Goal: Check status: Check status

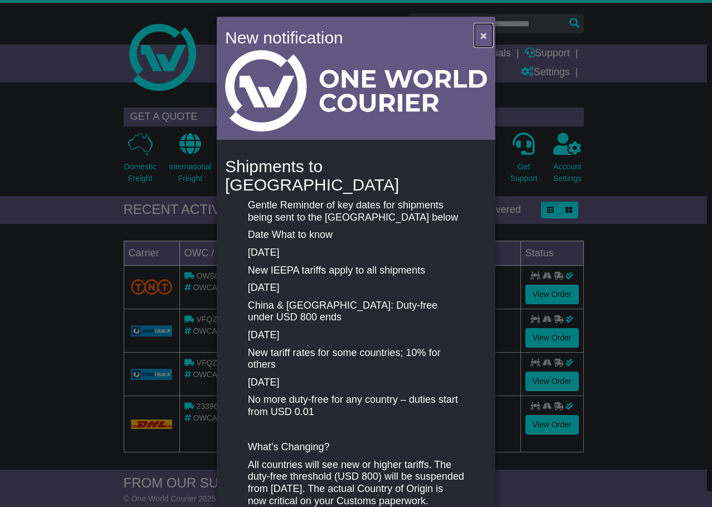
click at [483, 37] on span "×" at bounding box center [483, 35] width 7 height 13
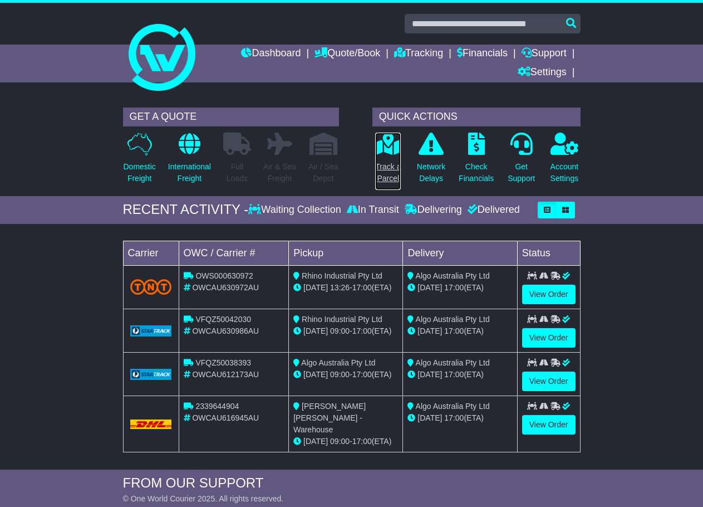
click at [394, 162] on p "Track a Parcel" at bounding box center [388, 172] width 26 height 23
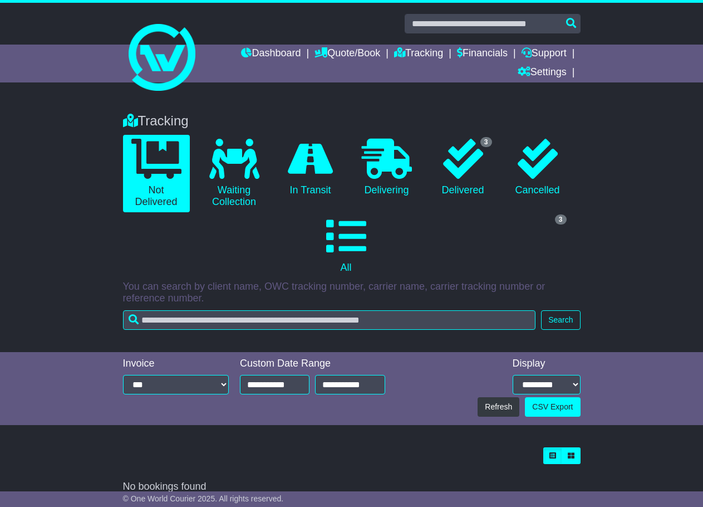
click at [267, 395] on div "**********" at bounding box center [312, 378] width 157 height 40
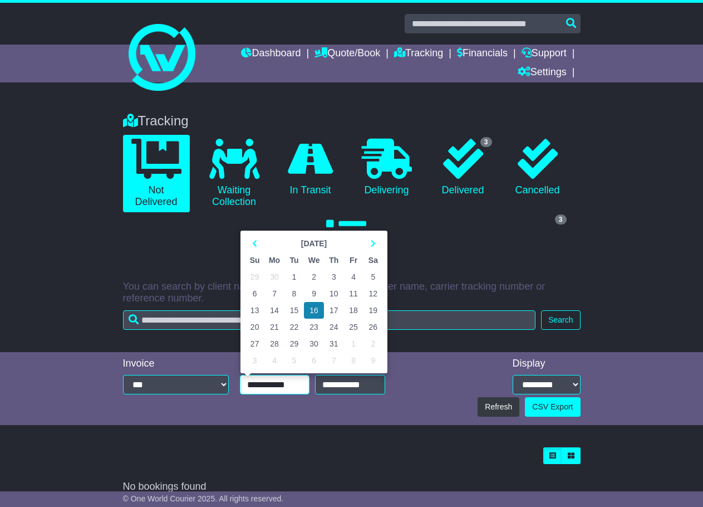
click at [266, 387] on input "**********" at bounding box center [275, 384] width 70 height 19
click at [292, 276] on td "1" at bounding box center [294, 276] width 19 height 17
type input "**********"
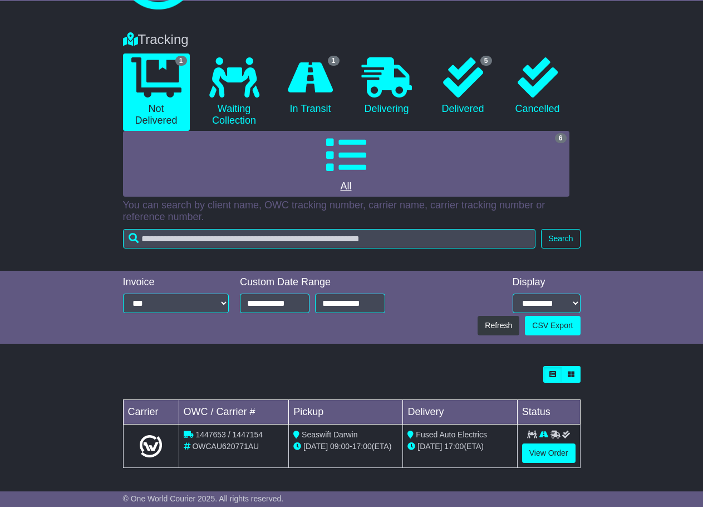
scroll to position [82, 0]
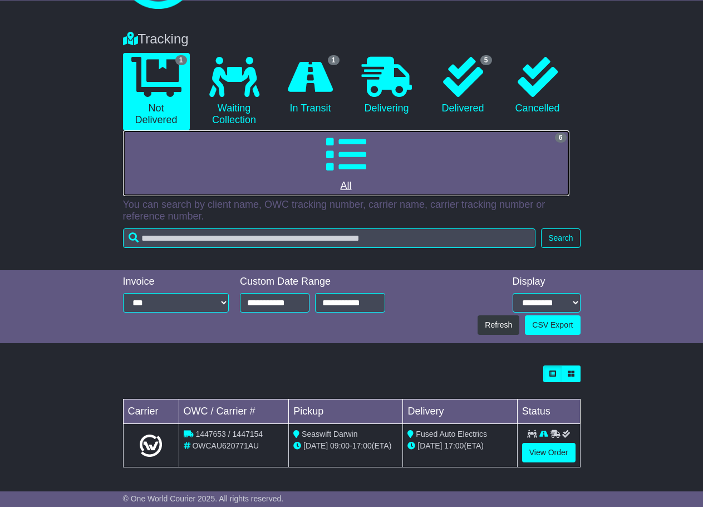
click at [351, 146] on icon at bounding box center [346, 154] width 40 height 40
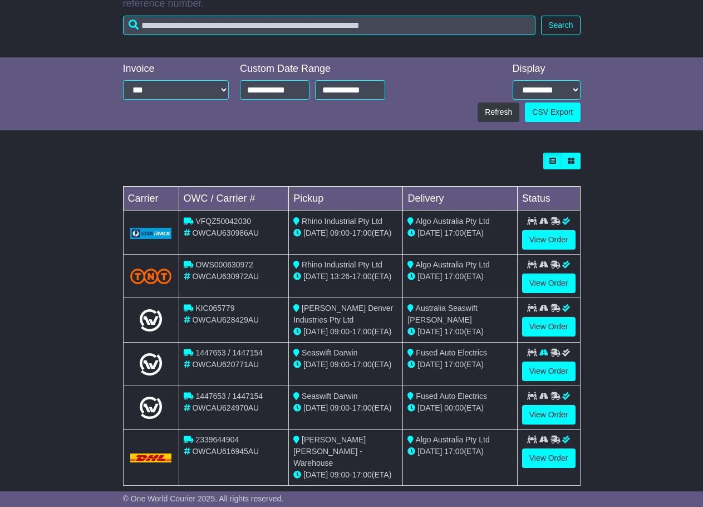
scroll to position [301, 0]
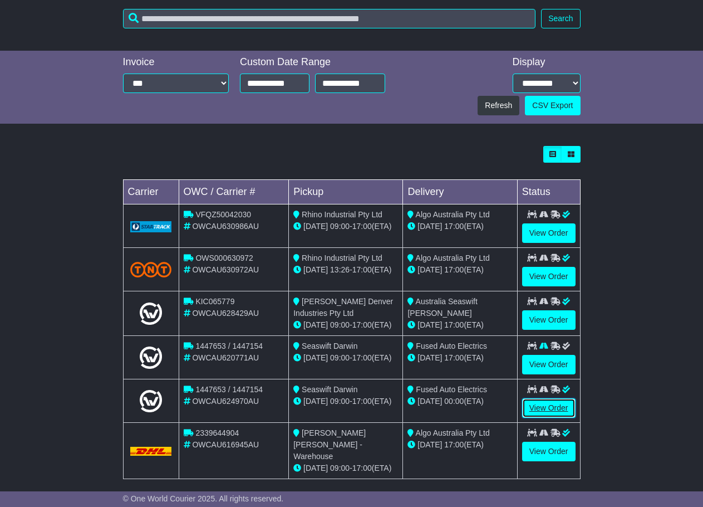
click at [556, 405] on link "View Order" at bounding box center [548, 407] width 53 height 19
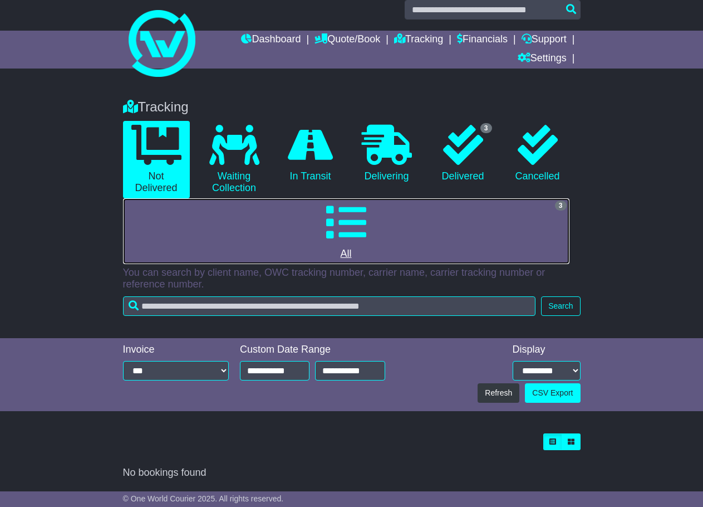
click at [438, 234] on link "3 All" at bounding box center [346, 231] width 447 height 66
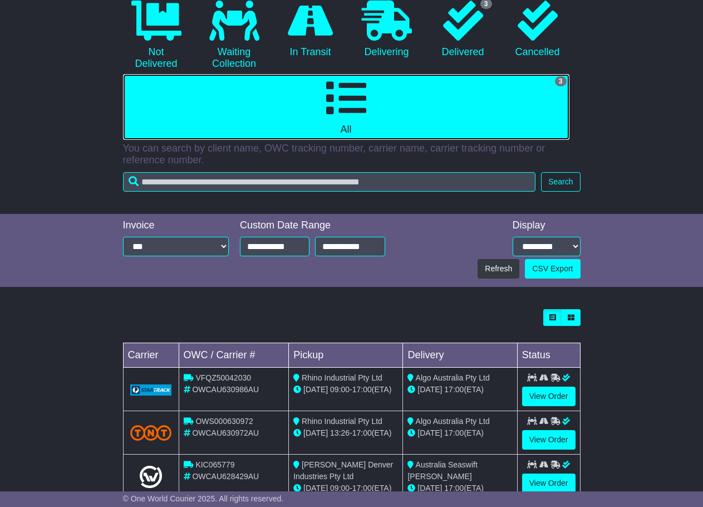
scroll to position [170, 0]
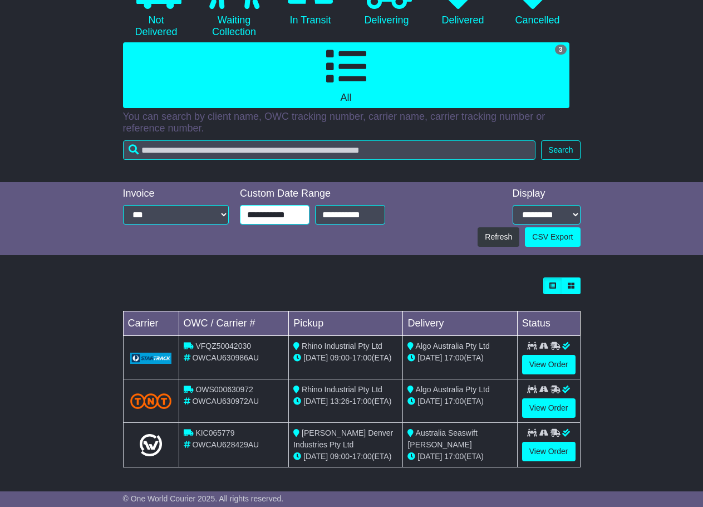
click at [284, 215] on div "Tracking 0 Not Delivered 0 Waiting Collection 0 In Transit 0 Delivering 3 0 3" at bounding box center [351, 208] width 703 height 553
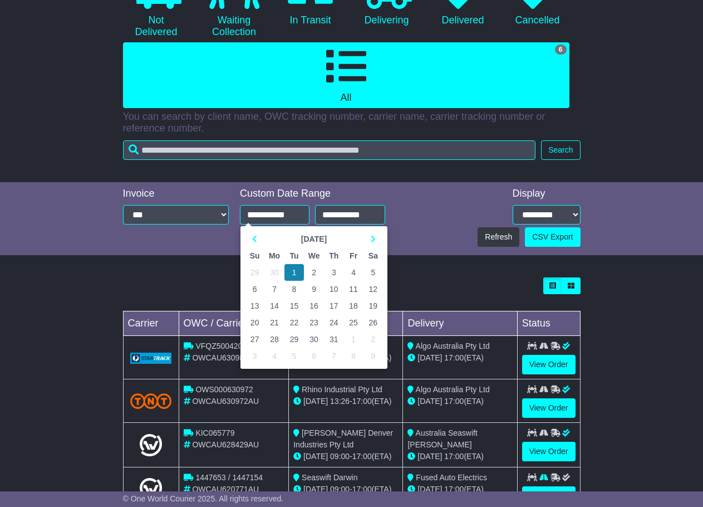
click at [453, 265] on div "Tracking 1 Not Delivered 0 Waiting Collection 1 In Transit 0 Delivering 5 0 6" at bounding box center [351, 280] width 703 height 696
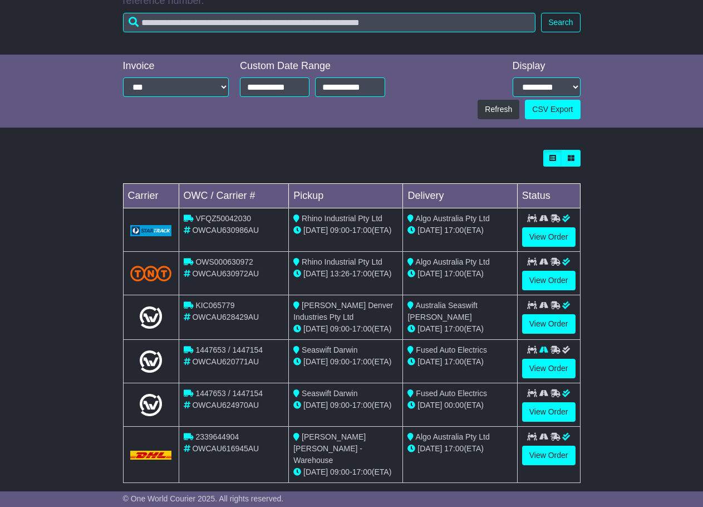
scroll to position [301, 0]
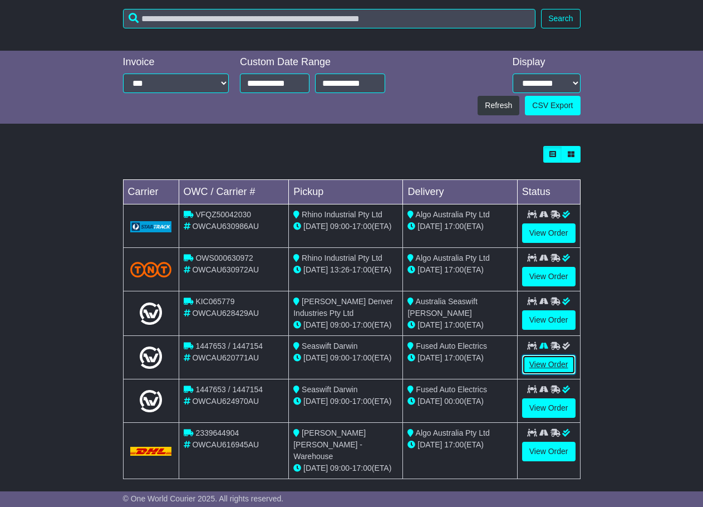
click at [558, 361] on link "View Order" at bounding box center [548, 364] width 53 height 19
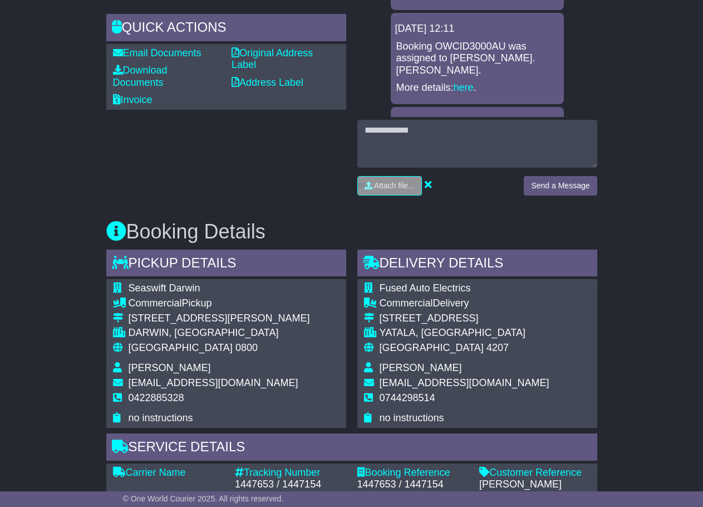
scroll to position [387, 0]
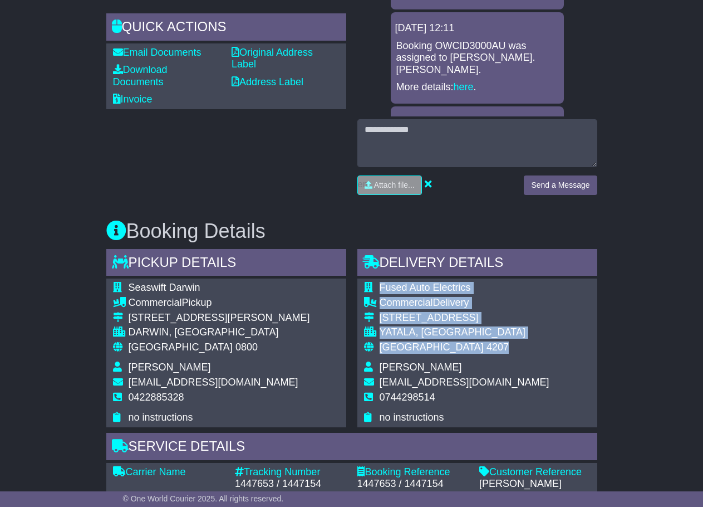
drag, startPoint x: 449, startPoint y: 344, endPoint x: 380, endPoint y: 292, distance: 87.1
click at [380, 292] on tbody "Fused Auto Electrics Commercial Delivery [STREET_ADDRESS] [GEOGRAPHIC_DATA], [G…" at bounding box center [456, 352] width 185 height 141
copy tbody "Fused Auto Electrics Commercial Delivery [STREET_ADDRESS]"
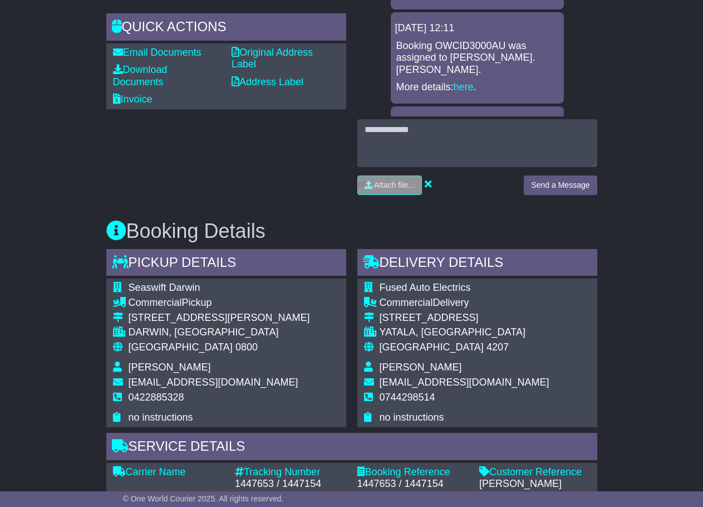
click at [399, 398] on span "0744298514" at bounding box center [408, 397] width 56 height 11
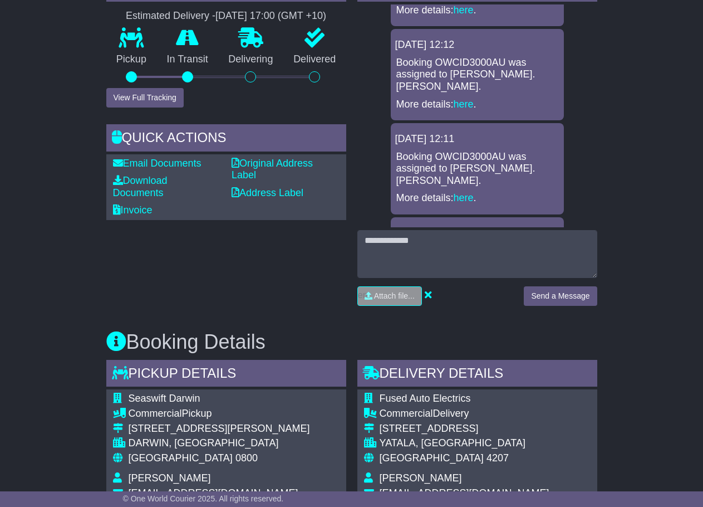
scroll to position [276, 0]
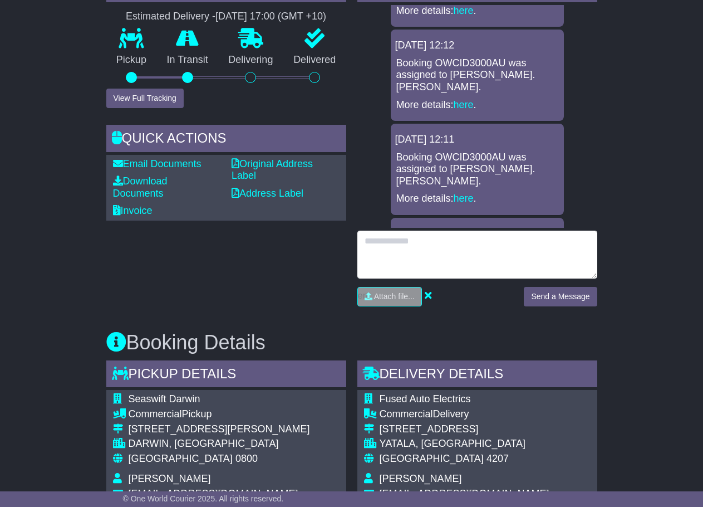
click at [408, 246] on textarea at bounding box center [478, 255] width 240 height 48
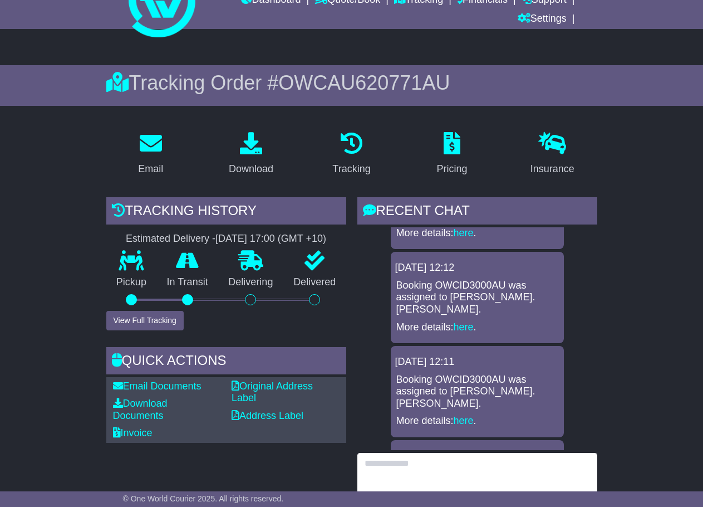
scroll to position [53, 0]
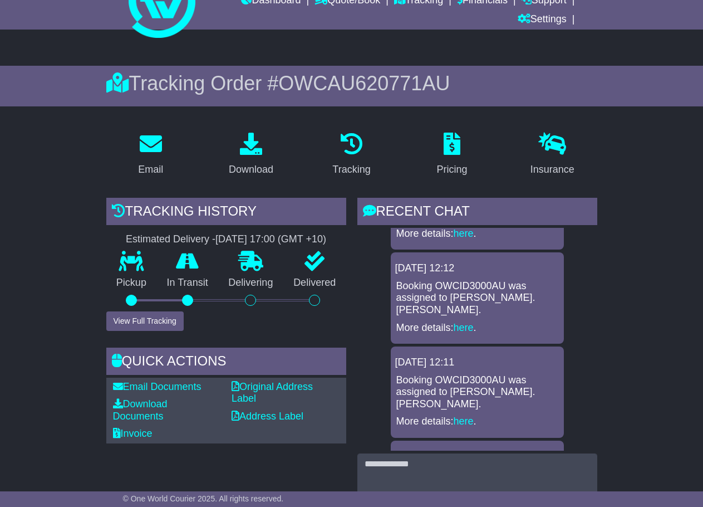
click at [374, 84] on span "OWCAU620771AU" at bounding box center [364, 83] width 172 height 23
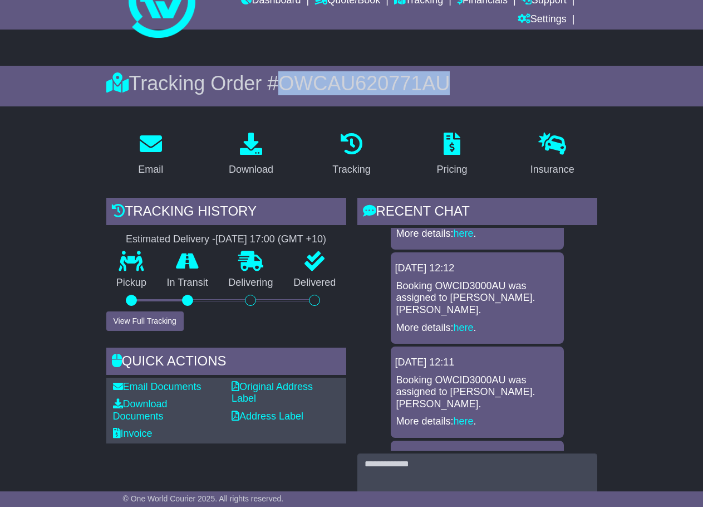
click at [374, 84] on span "OWCAU620771AU" at bounding box center [364, 83] width 172 height 23
copy span "OWCAU620771AU"
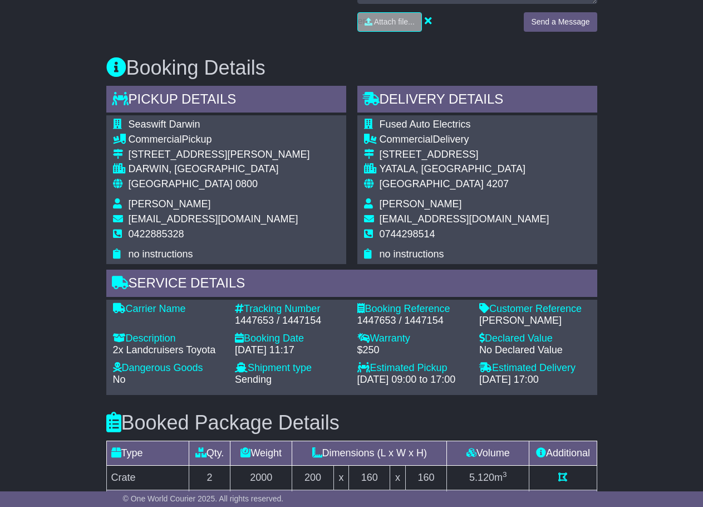
scroll to position [556, 0]
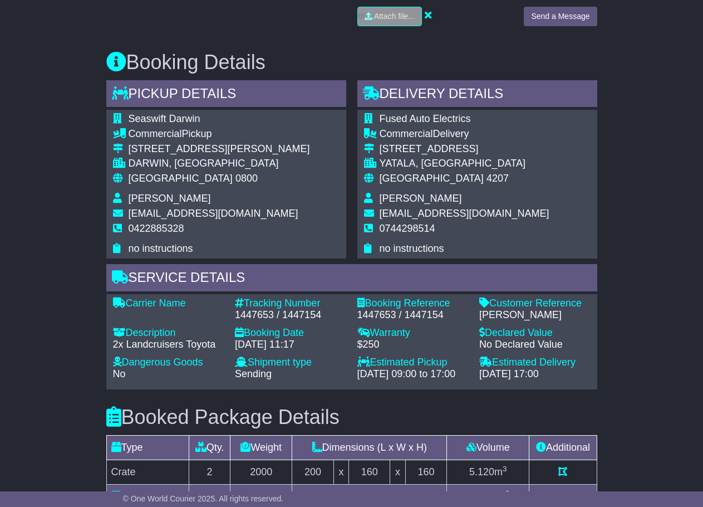
click at [399, 229] on span "0744298514" at bounding box center [408, 228] width 56 height 11
copy span "0744298514"
drag, startPoint x: 450, startPoint y: 117, endPoint x: 390, endPoint y: 118, distance: 59.6
click at [382, 118] on td "Fused Auto Electrics" at bounding box center [465, 120] width 170 height 15
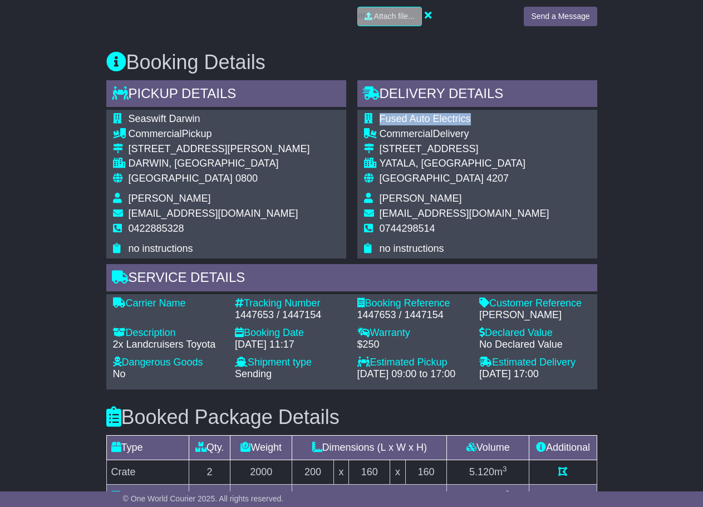
copy span "Fused Auto Electrics"
